Goal: Book appointment/travel/reservation

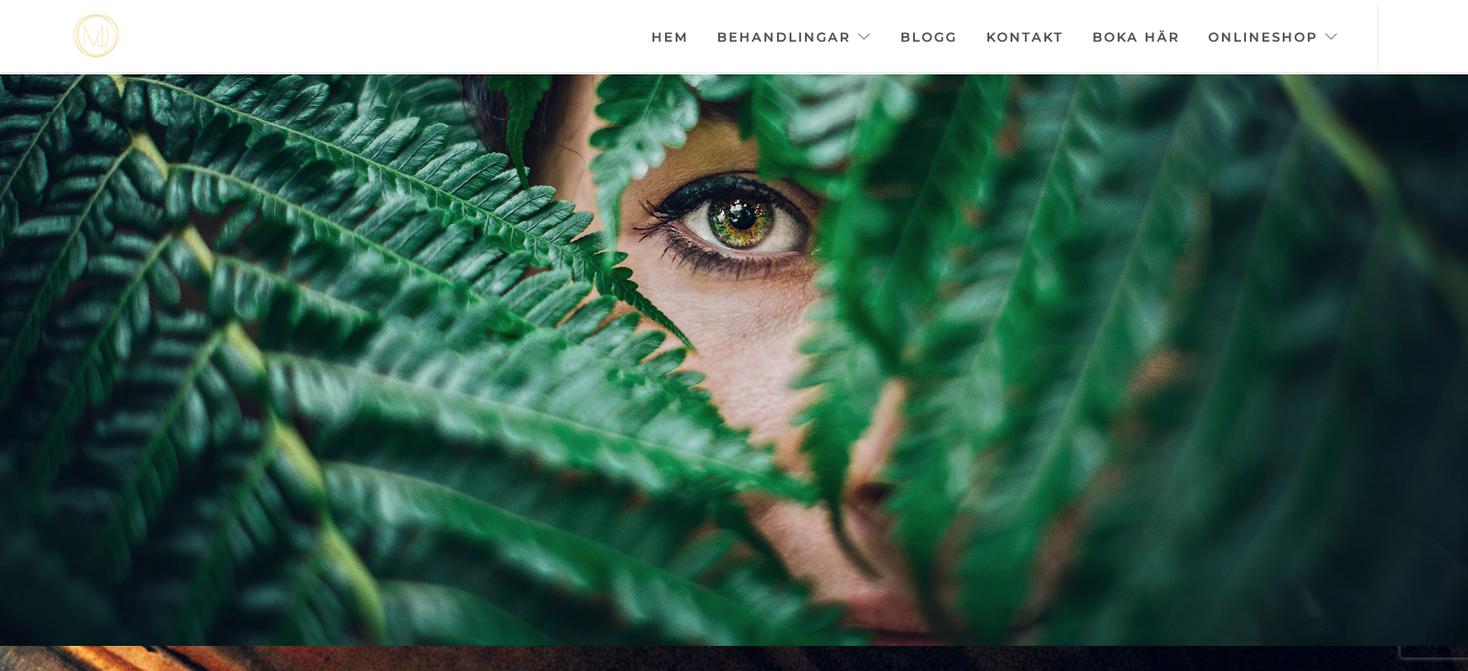
scroll to position [27, 0]
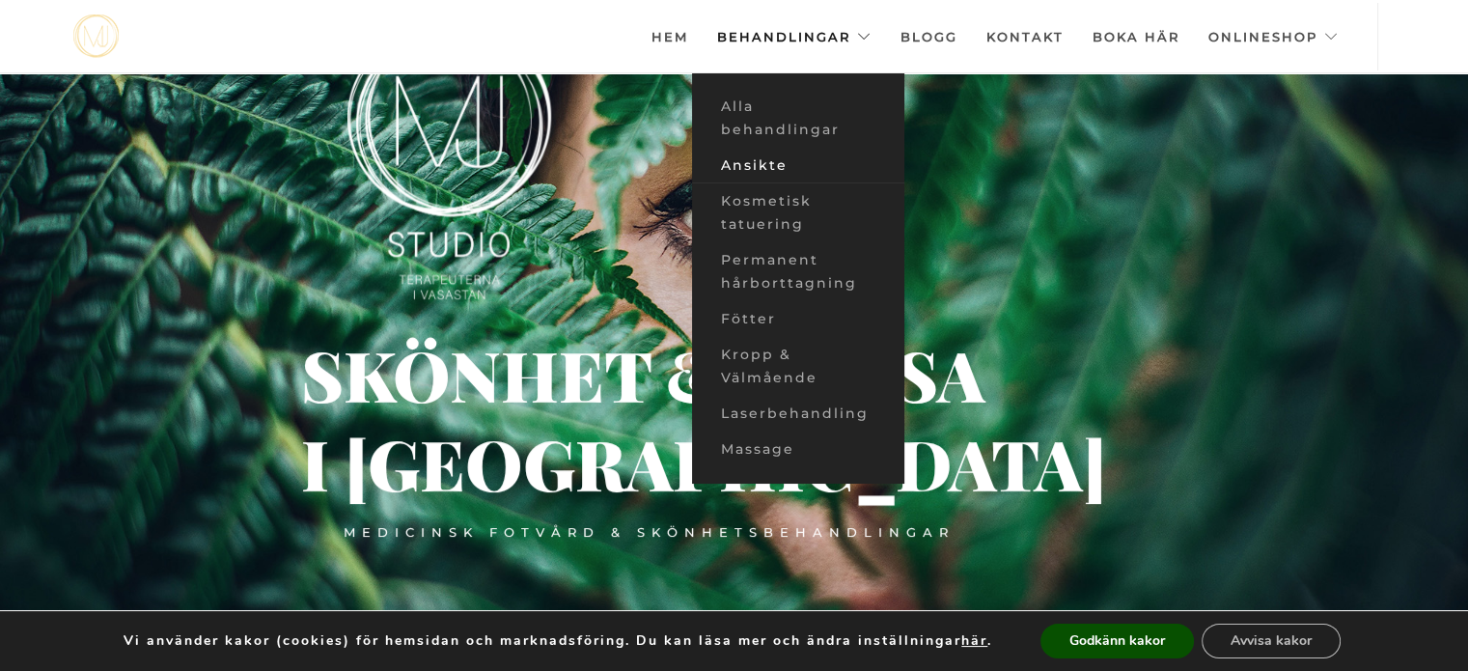
click at [784, 161] on link "Ansikte" at bounding box center [798, 166] width 212 height 36
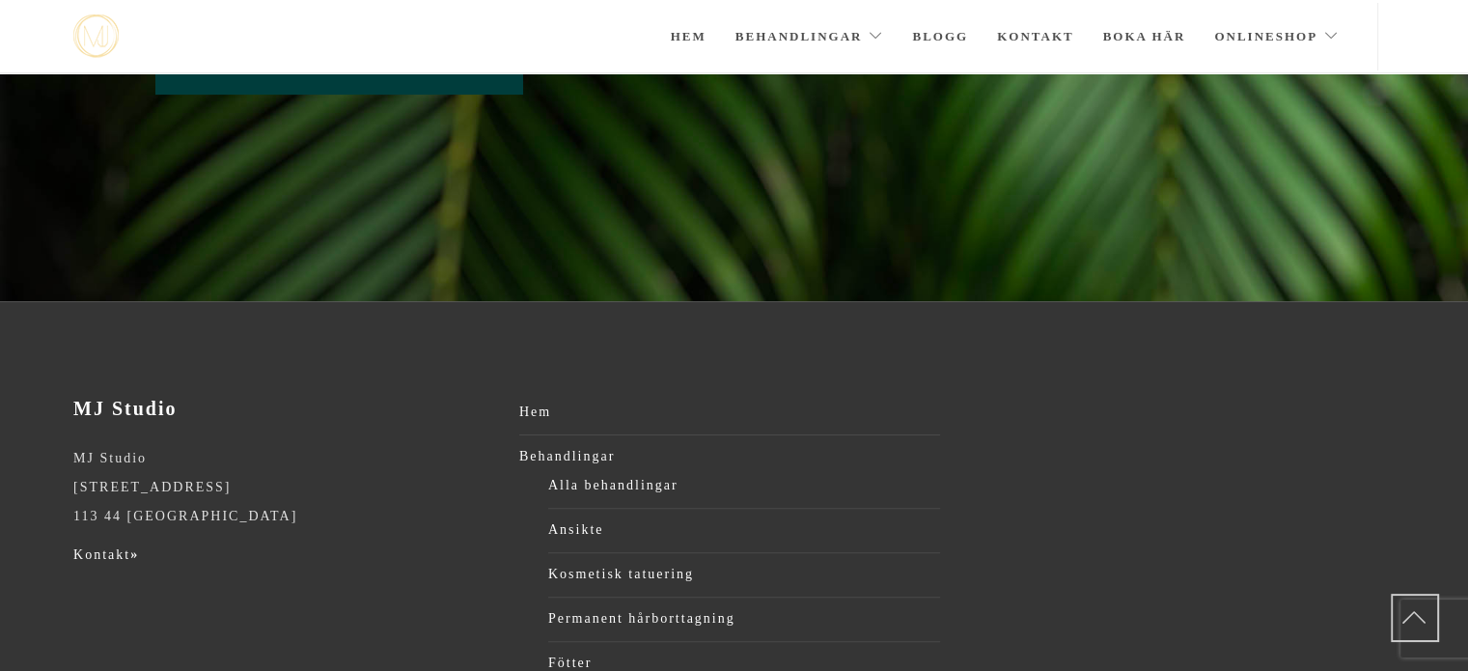
scroll to position [126, 0]
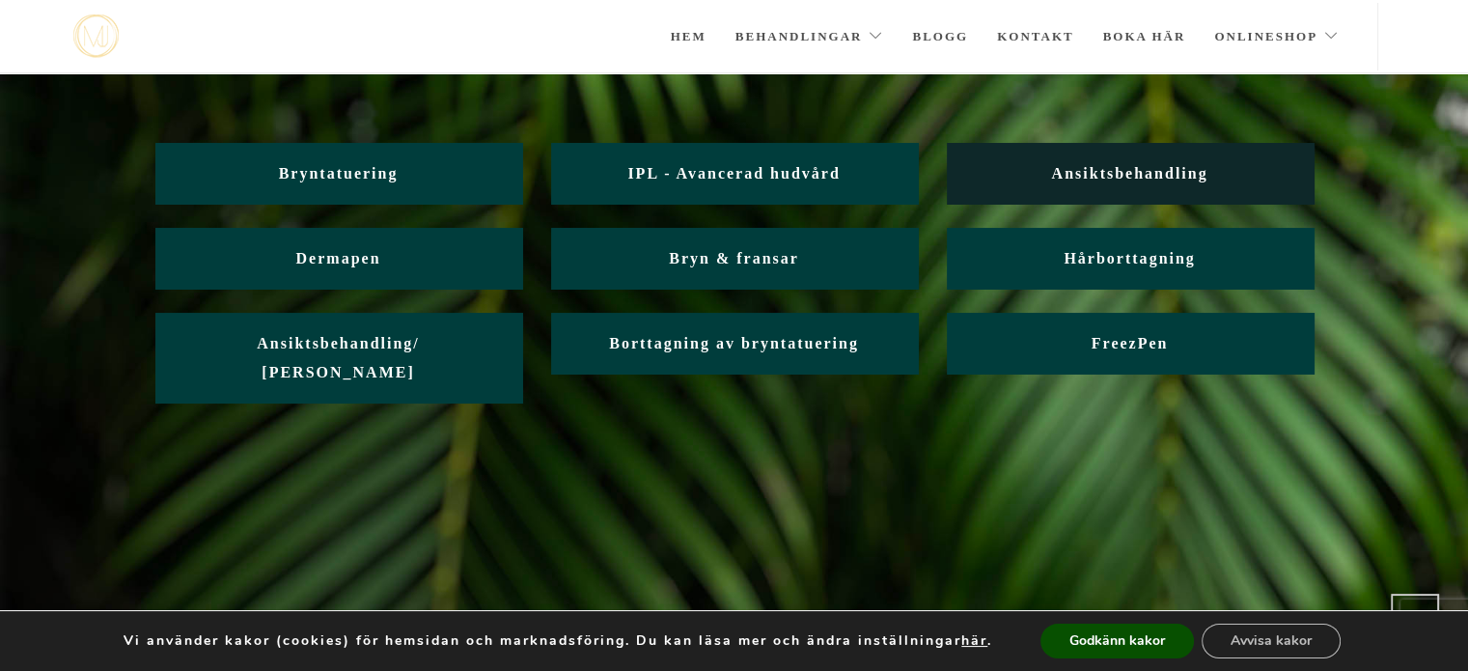
click at [1098, 194] on link "Ansiktsbehandling" at bounding box center [1130, 173] width 367 height 61
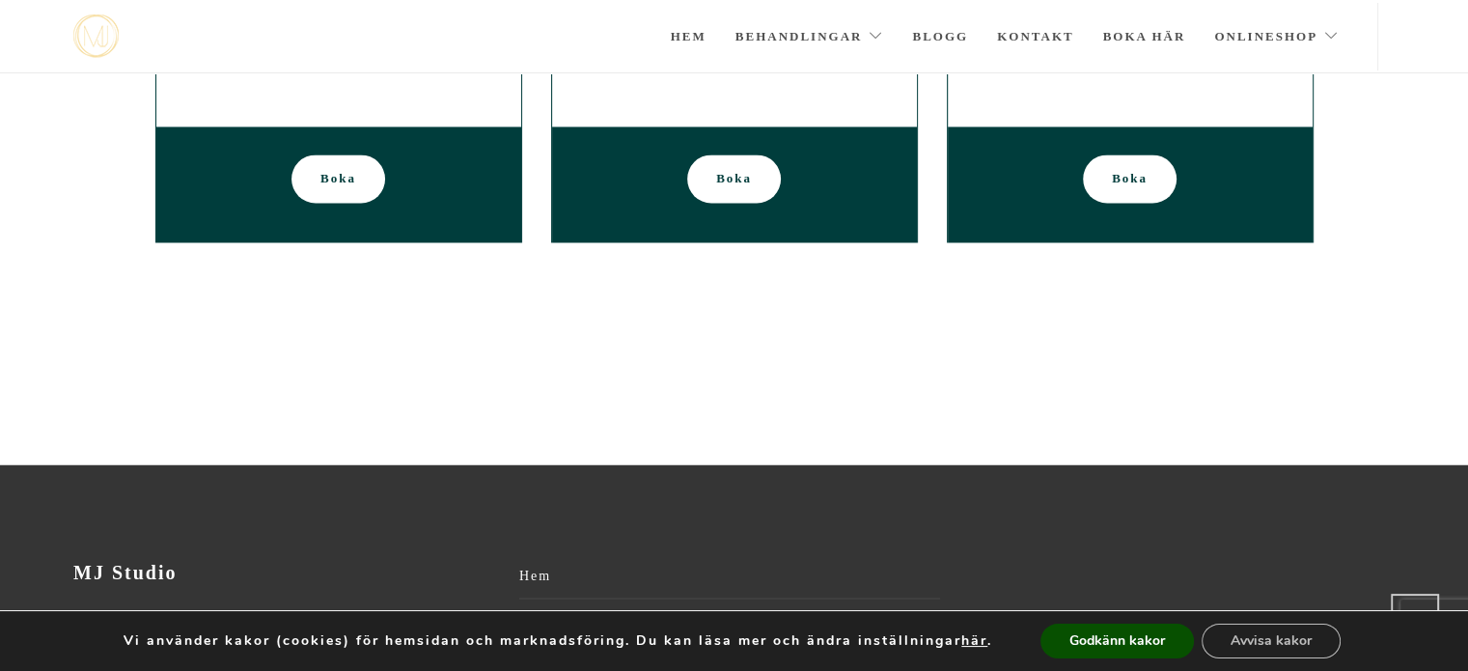
scroll to position [3243, 0]
